Goal: Communication & Community: Participate in discussion

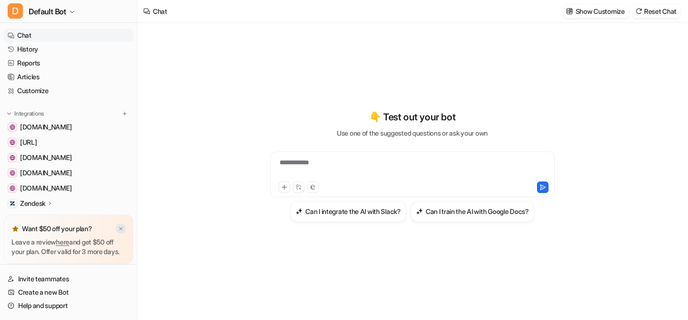
click at [119, 224] on div at bounding box center [121, 229] width 10 height 10
